Goal: Transaction & Acquisition: Download file/media

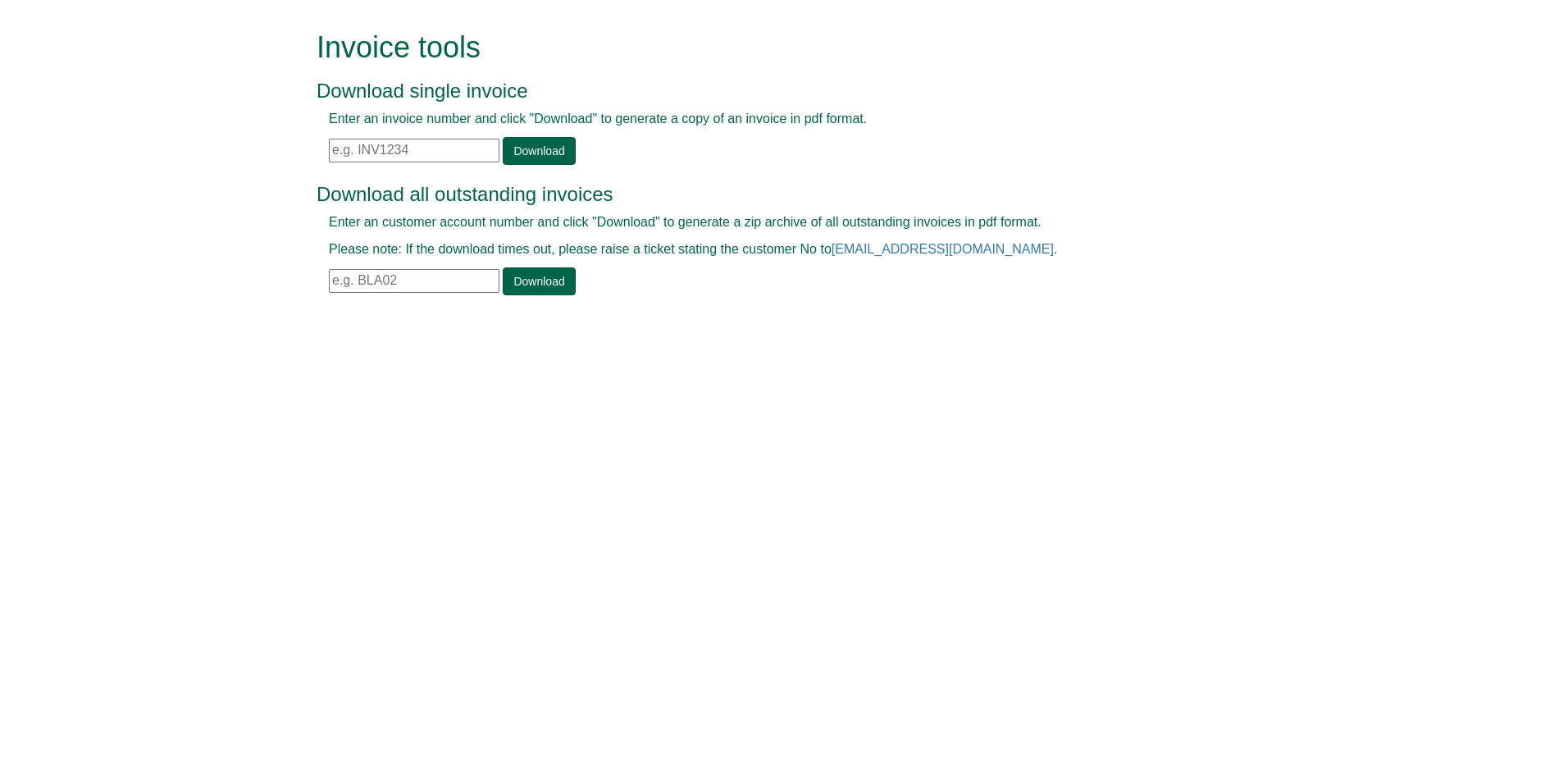
click at [395, 146] on input "text" at bounding box center [414, 150] width 170 height 24
paste input "INV1397772"
click at [551, 142] on link "Download" at bounding box center [539, 150] width 72 height 28
drag, startPoint x: 446, startPoint y: 150, endPoint x: 223, endPoint y: 147, distance: 223.0
click at [223, 147] on form "Invoice tools Download single invoice Enter an invoice number and click "Downlo…" at bounding box center [784, 165] width 1568 height 330
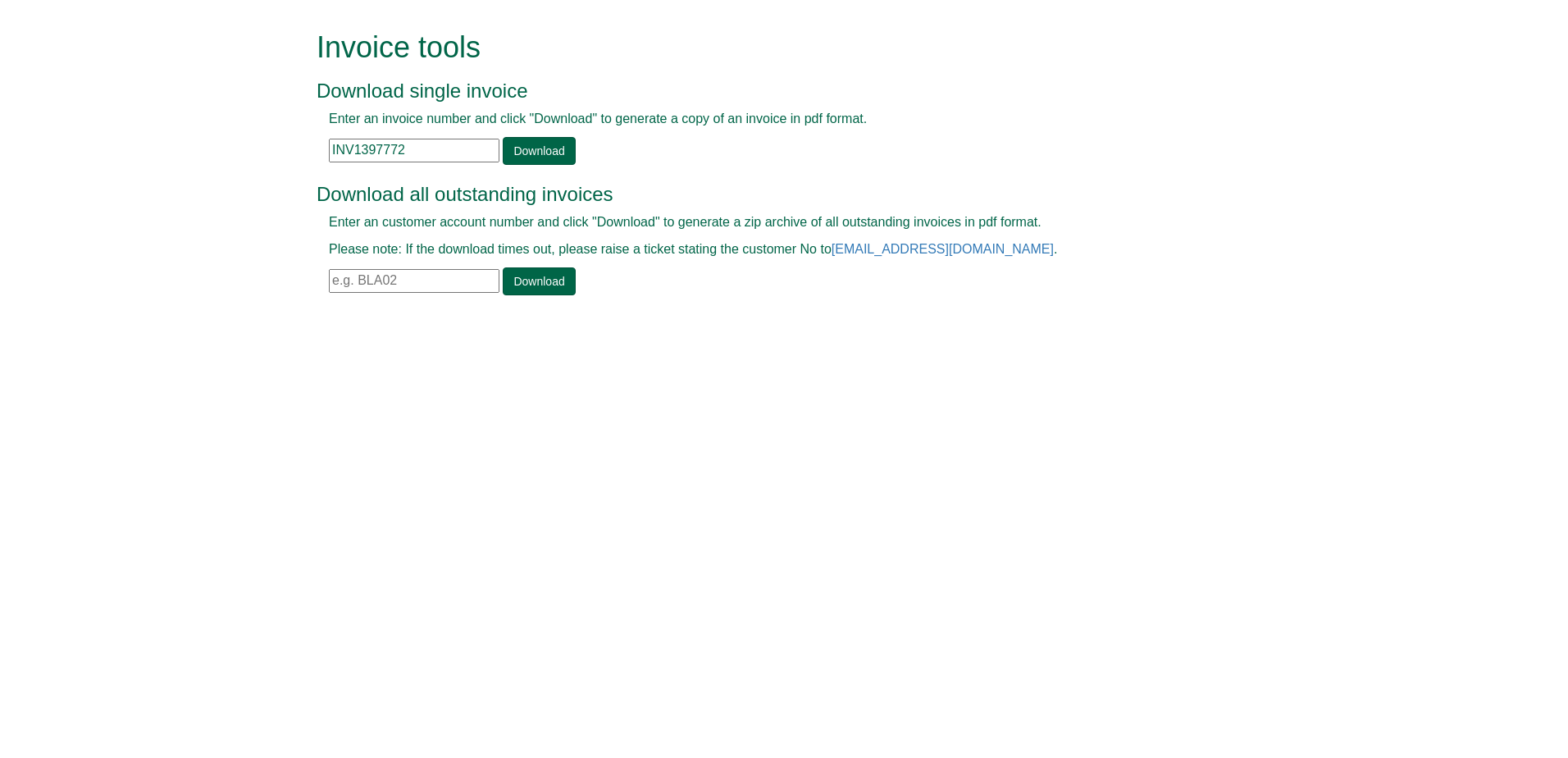
paste input "5"
type input "INV1397775"
click at [525, 158] on link "Download" at bounding box center [539, 150] width 72 height 28
click at [437, 155] on input "text" at bounding box center [414, 150] width 170 height 24
paste input "INV1397823"
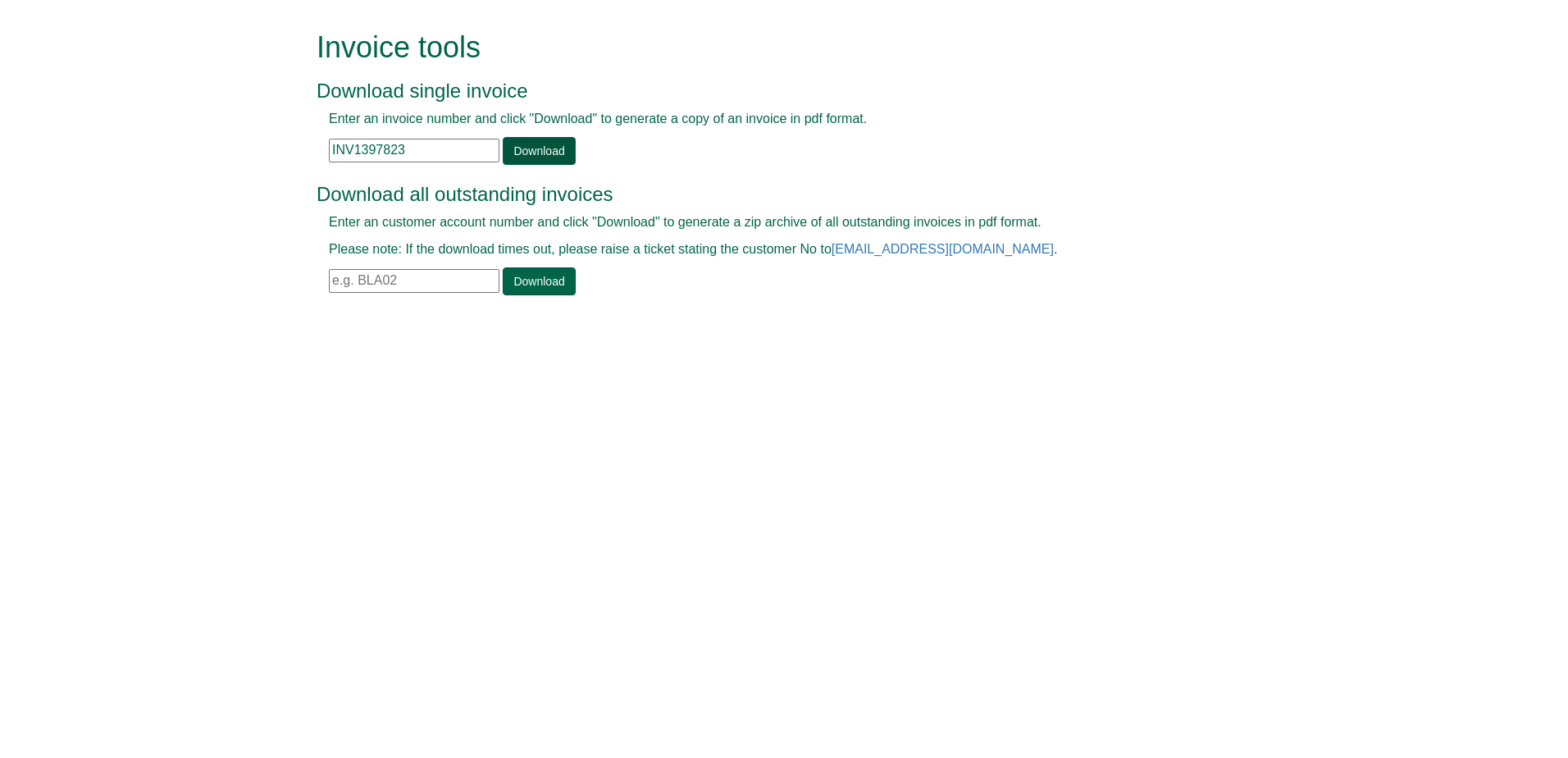
type input "INV1397823"
click at [519, 157] on link "Download" at bounding box center [539, 150] width 72 height 28
drag, startPoint x: 414, startPoint y: 151, endPoint x: 257, endPoint y: 148, distance: 157.0
click at [257, 148] on form "Invoice tools Download single invoice Enter an invoice number and click "Downlo…" at bounding box center [784, 165] width 1568 height 330
paste input "976"
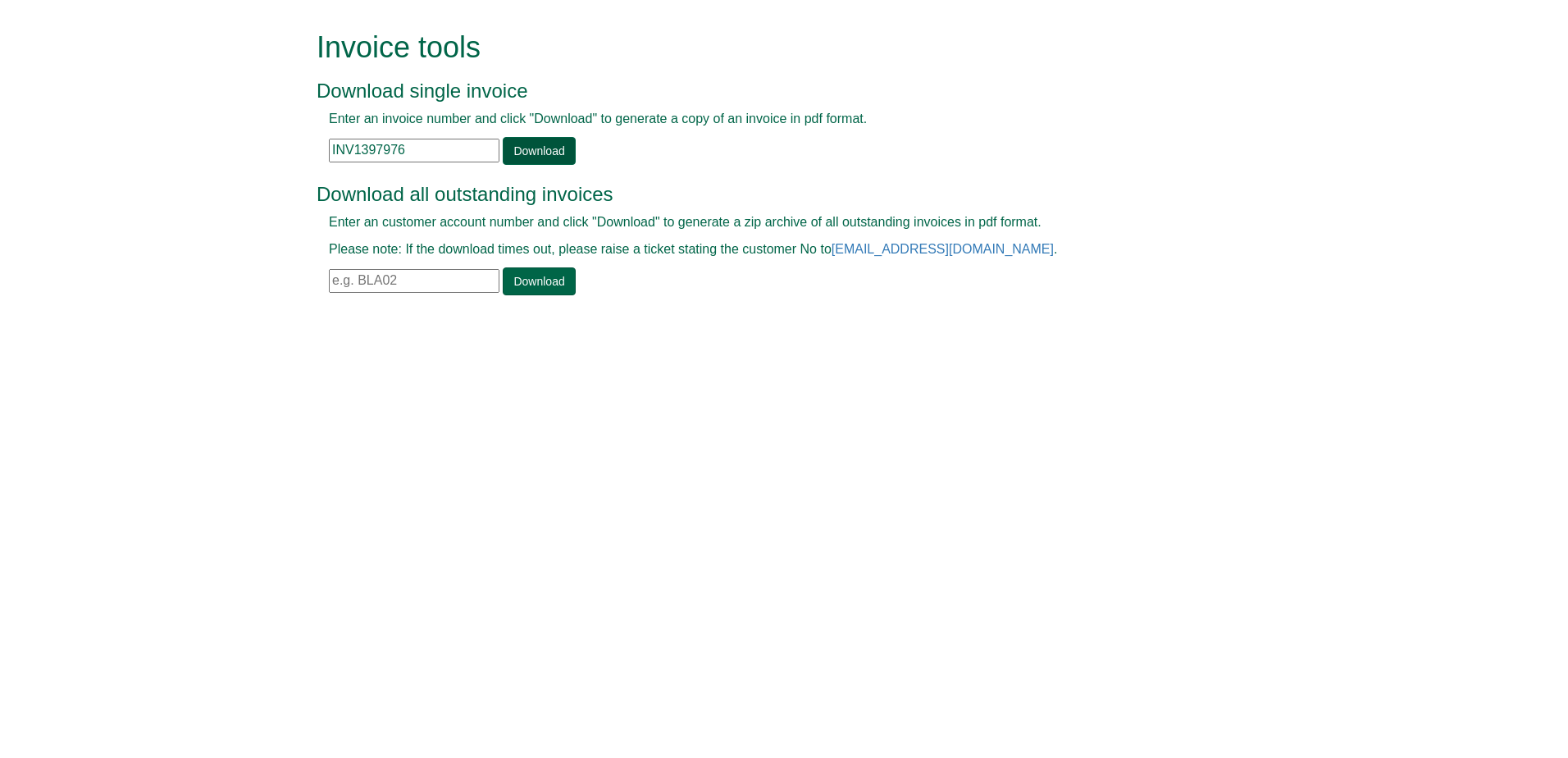
type input "INV1397976"
click at [531, 158] on link "Download" at bounding box center [539, 150] width 72 height 28
